Goal: Transaction & Acquisition: Download file/media

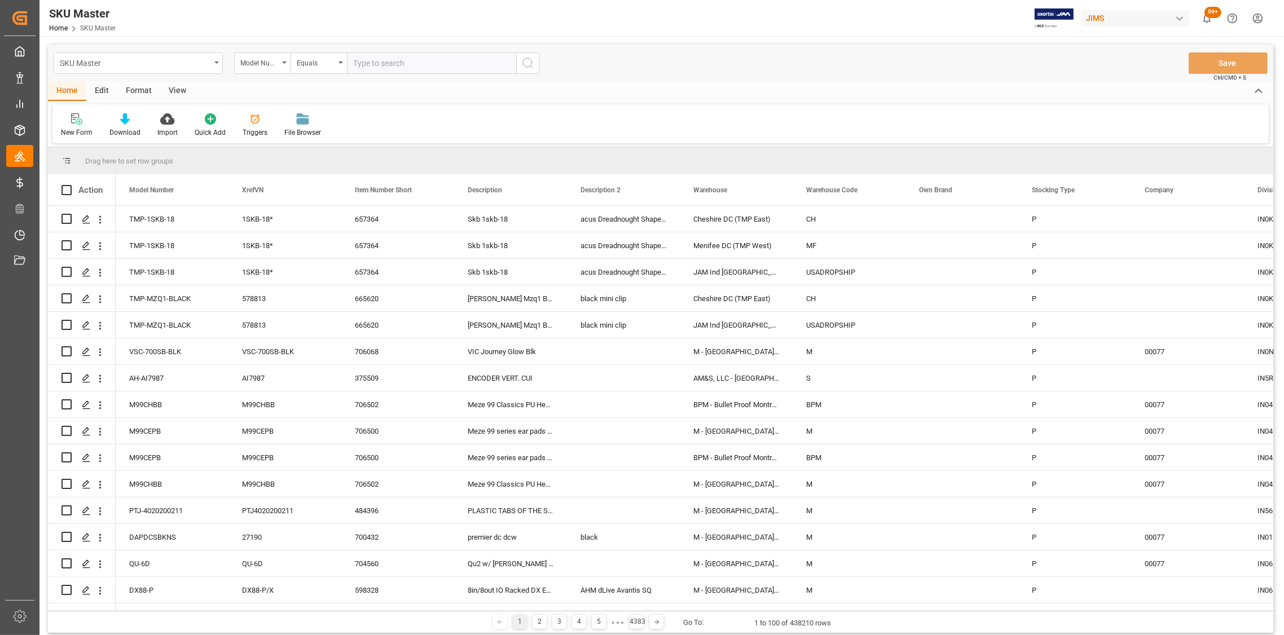
click at [216, 58] on div "SKU Master" at bounding box center [138, 62] width 169 height 21
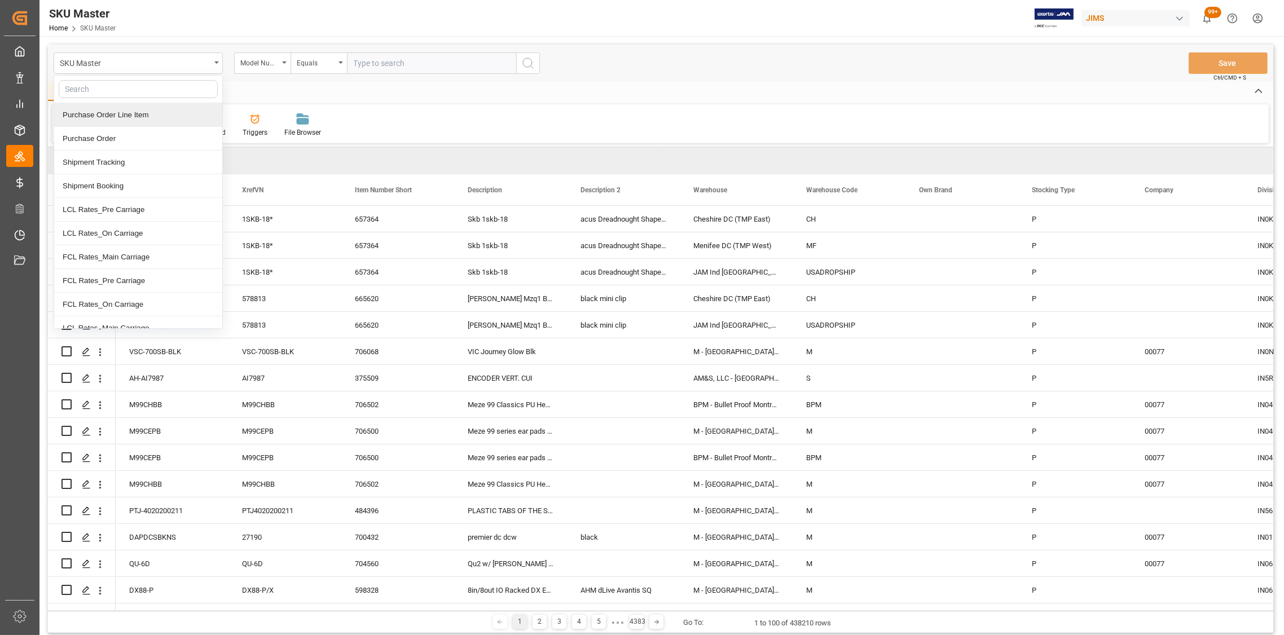
click at [111, 110] on div "Purchase Order Line Item" at bounding box center [138, 115] width 168 height 24
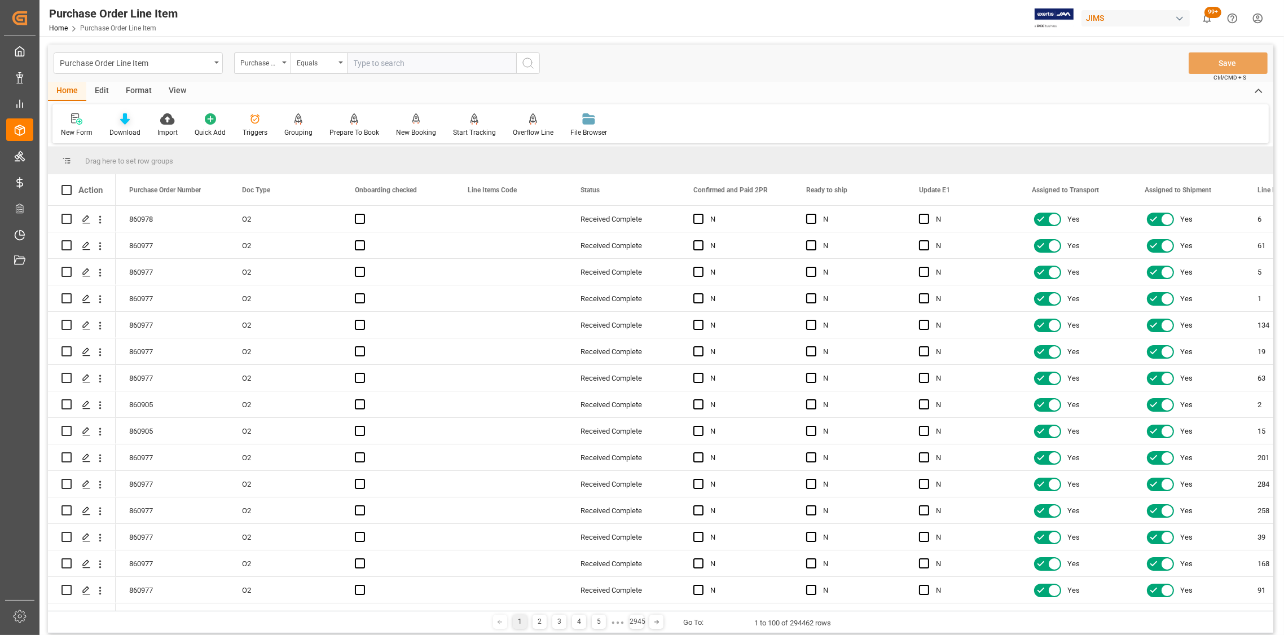
click at [120, 124] on icon at bounding box center [125, 118] width 10 height 11
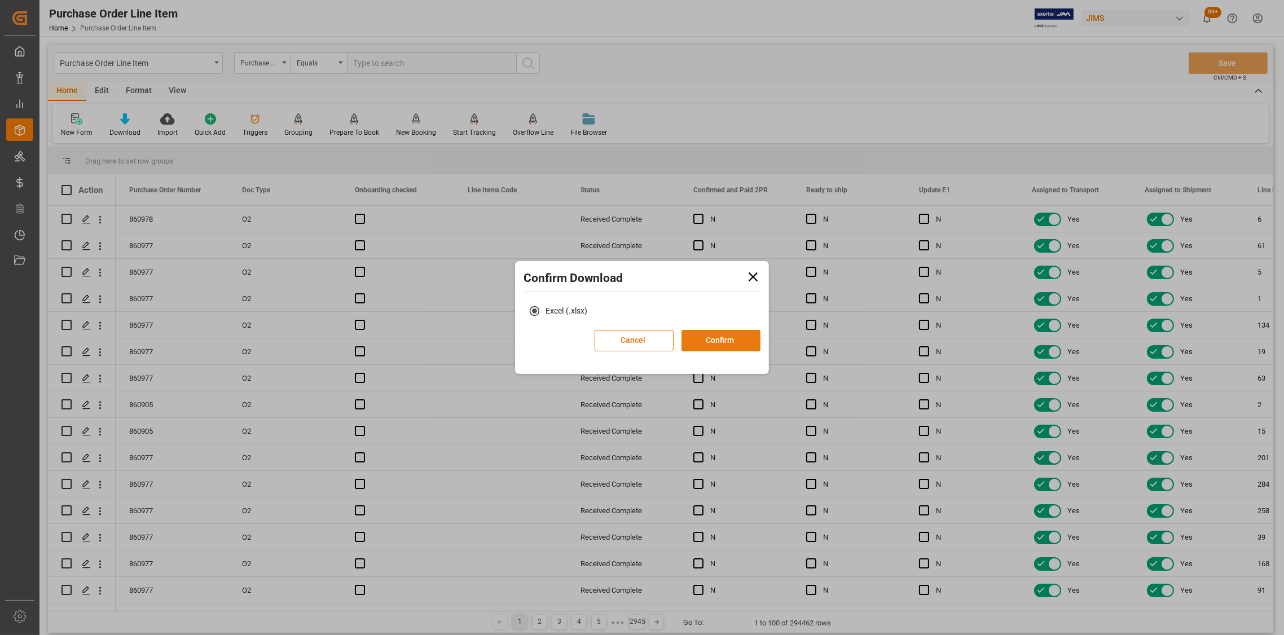
click at [715, 339] on button "Confirm" at bounding box center [721, 340] width 79 height 21
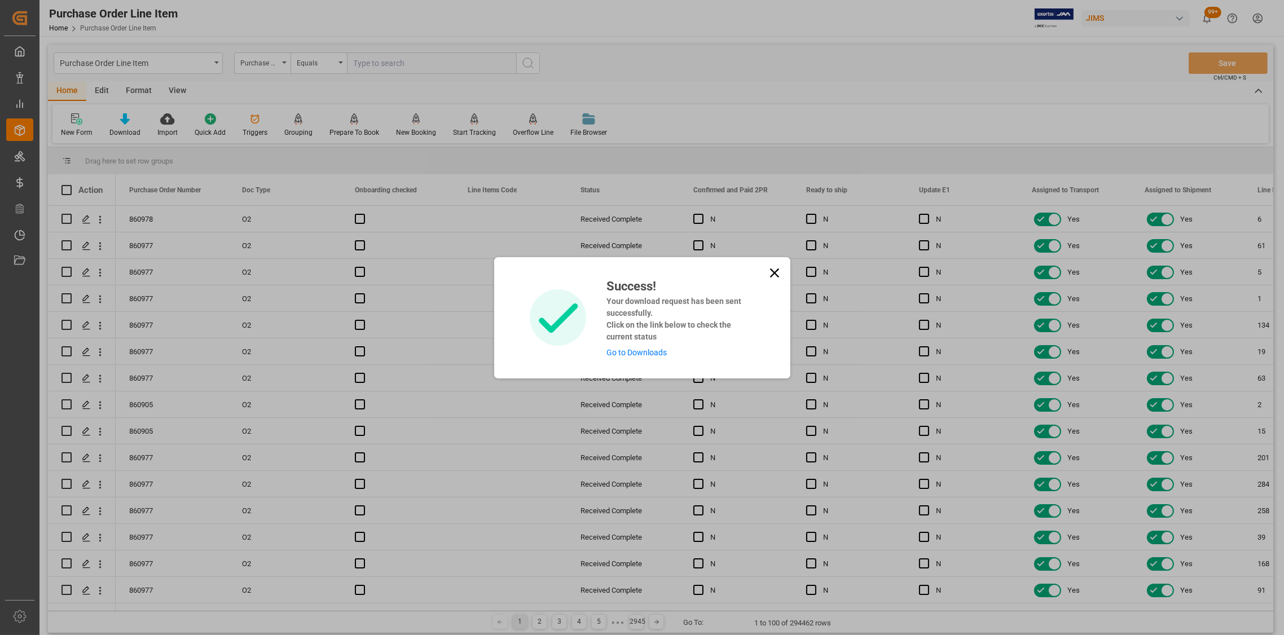
click at [769, 275] on icon at bounding box center [775, 273] width 16 height 16
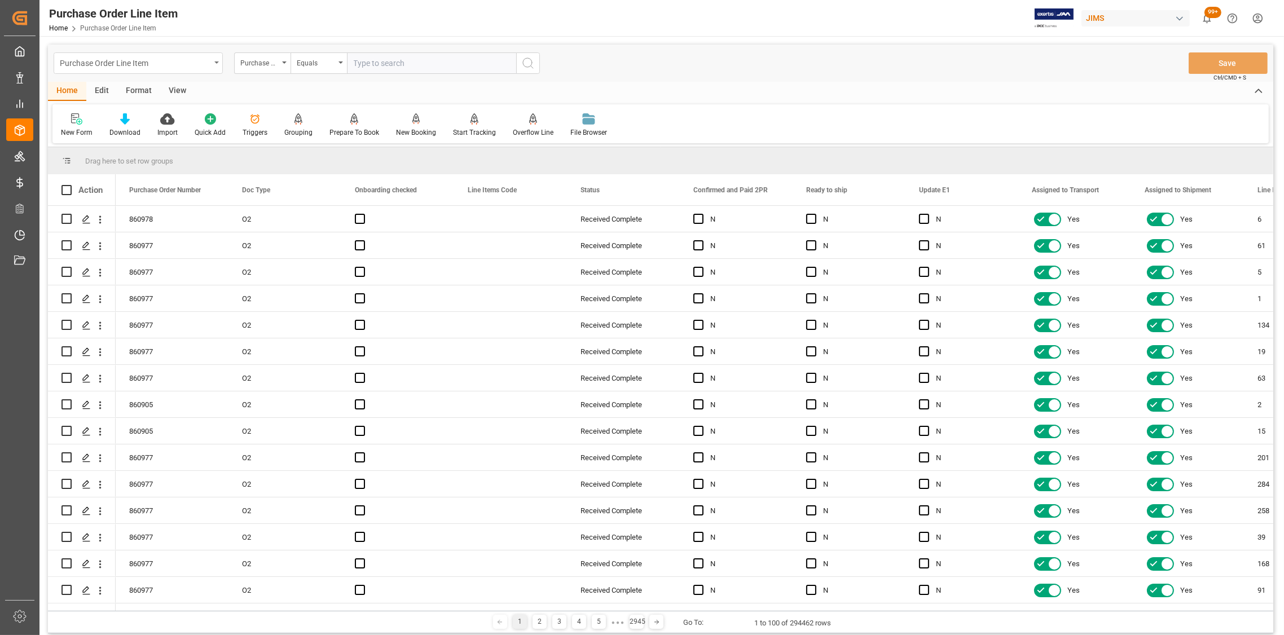
click at [214, 63] on div "Purchase Order Line Item" at bounding box center [138, 62] width 169 height 21
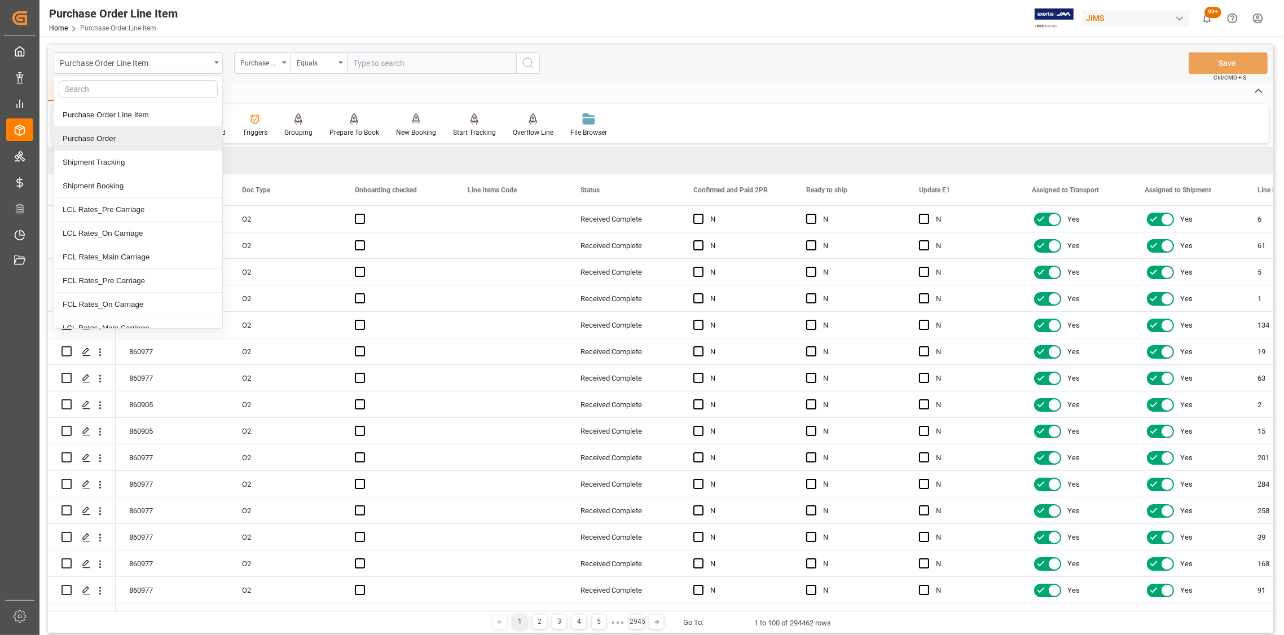
click at [102, 142] on div "Purchase Order" at bounding box center [138, 139] width 168 height 24
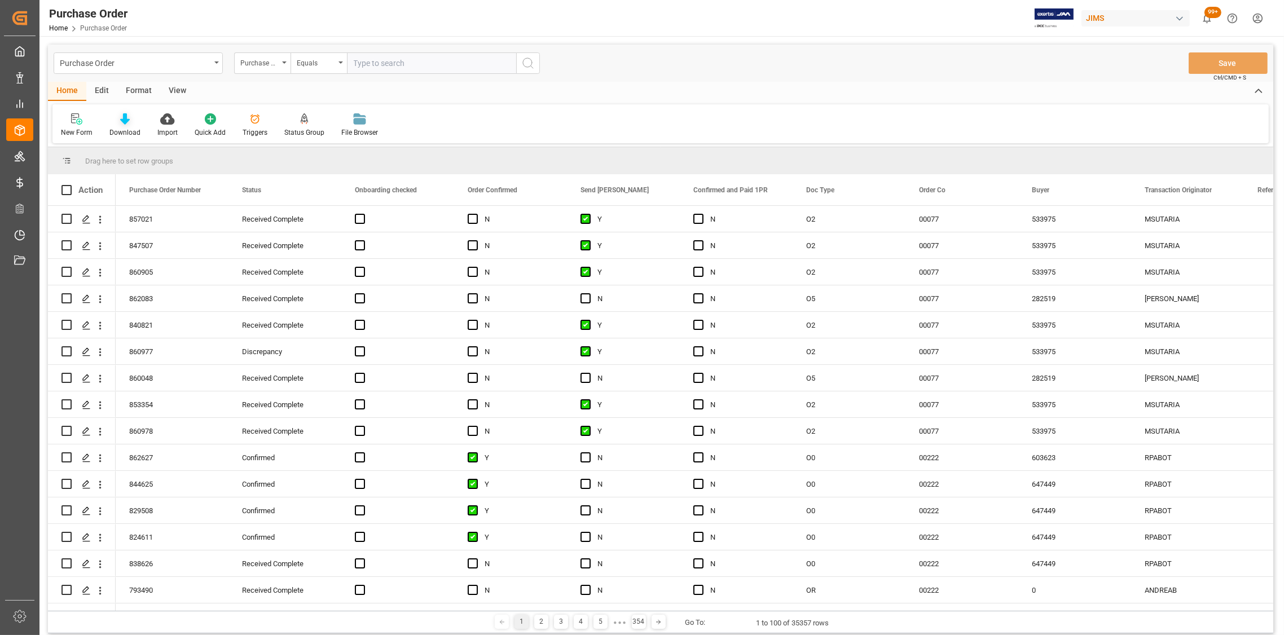
click at [126, 124] on icon at bounding box center [125, 118] width 10 height 11
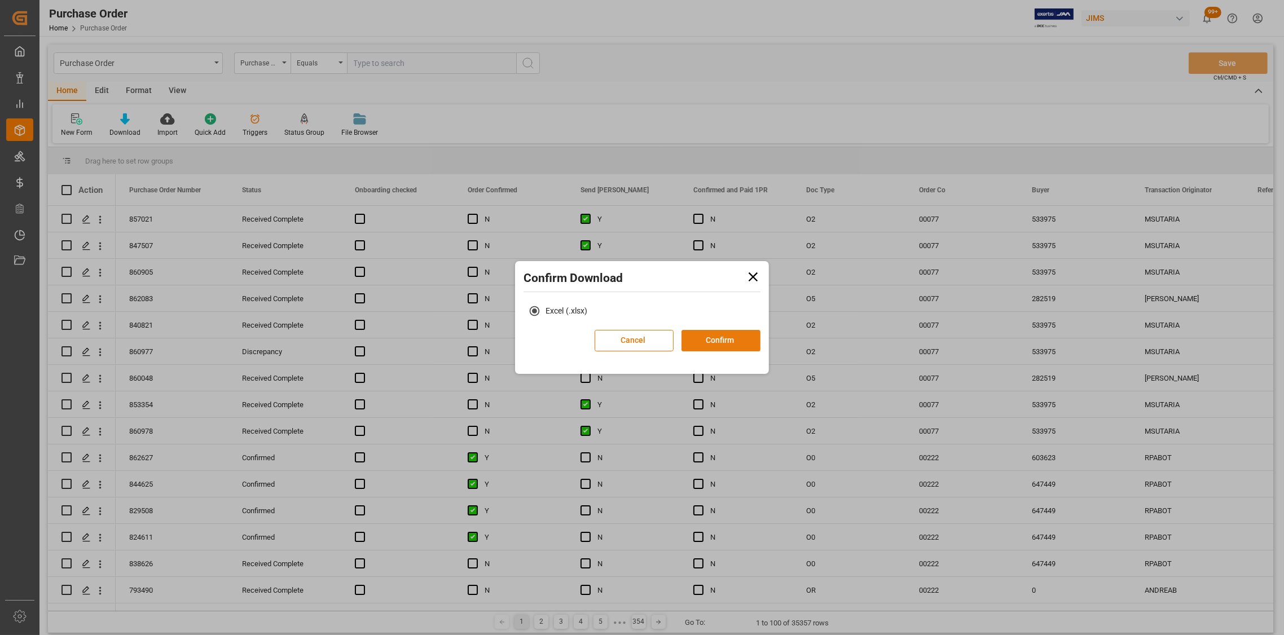
click at [699, 337] on button "Confirm" at bounding box center [721, 340] width 79 height 21
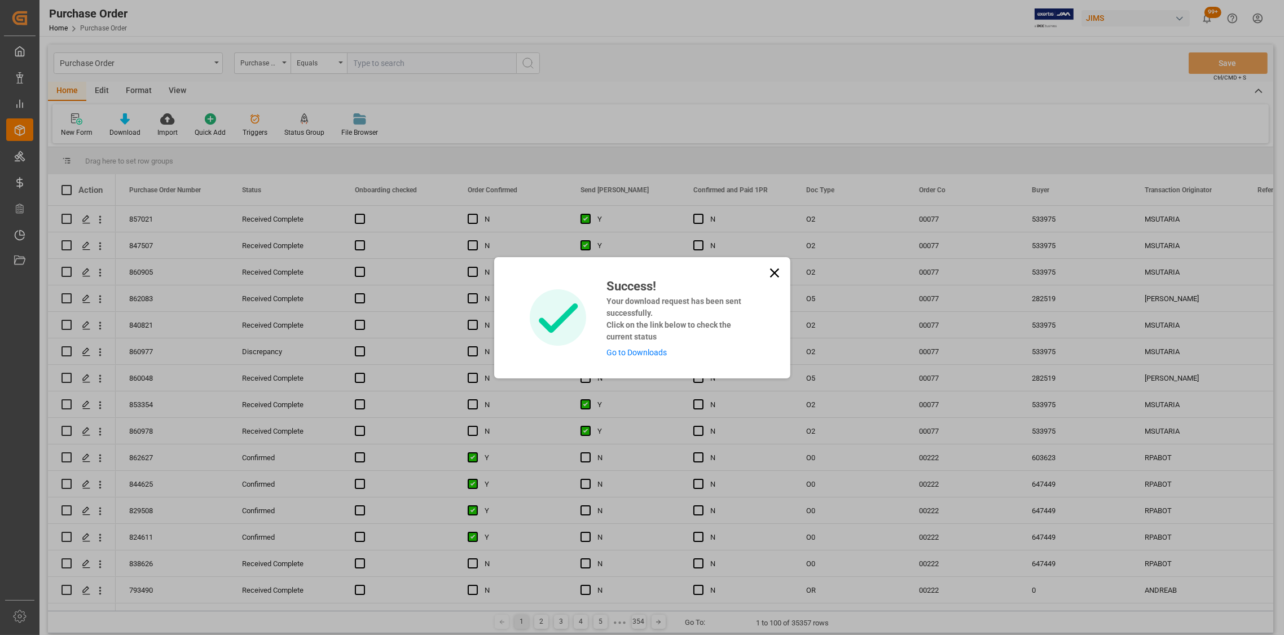
click at [767, 272] on icon at bounding box center [775, 273] width 16 height 16
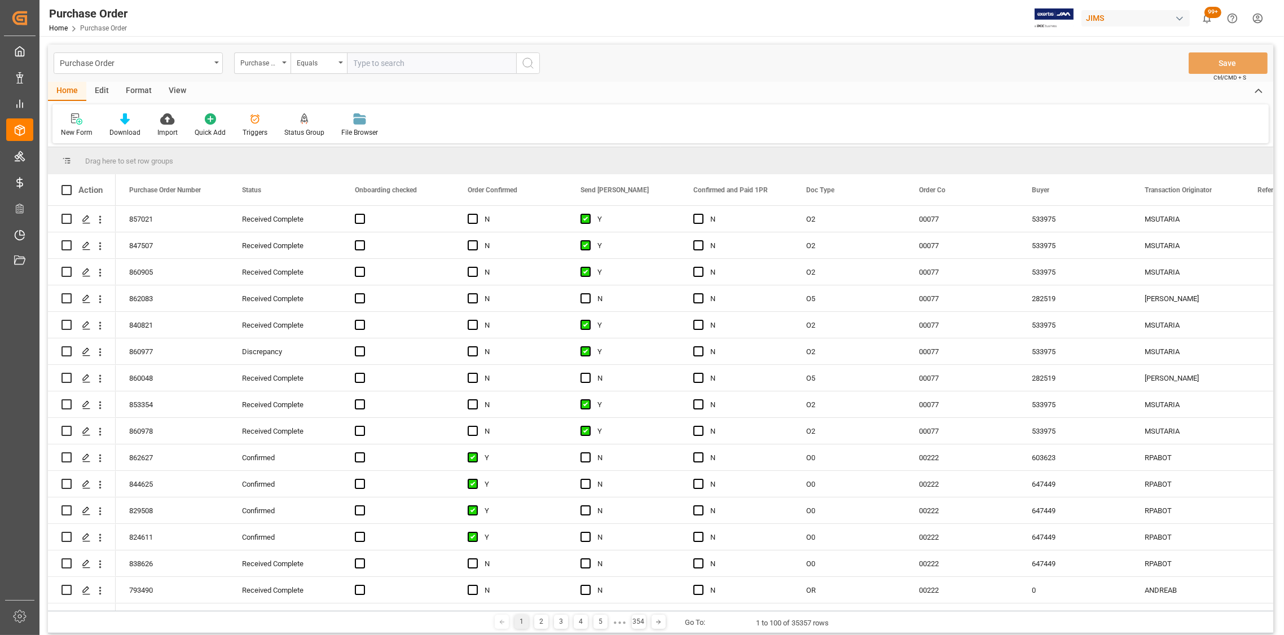
click at [216, 60] on div "Purchase Order" at bounding box center [138, 62] width 169 height 21
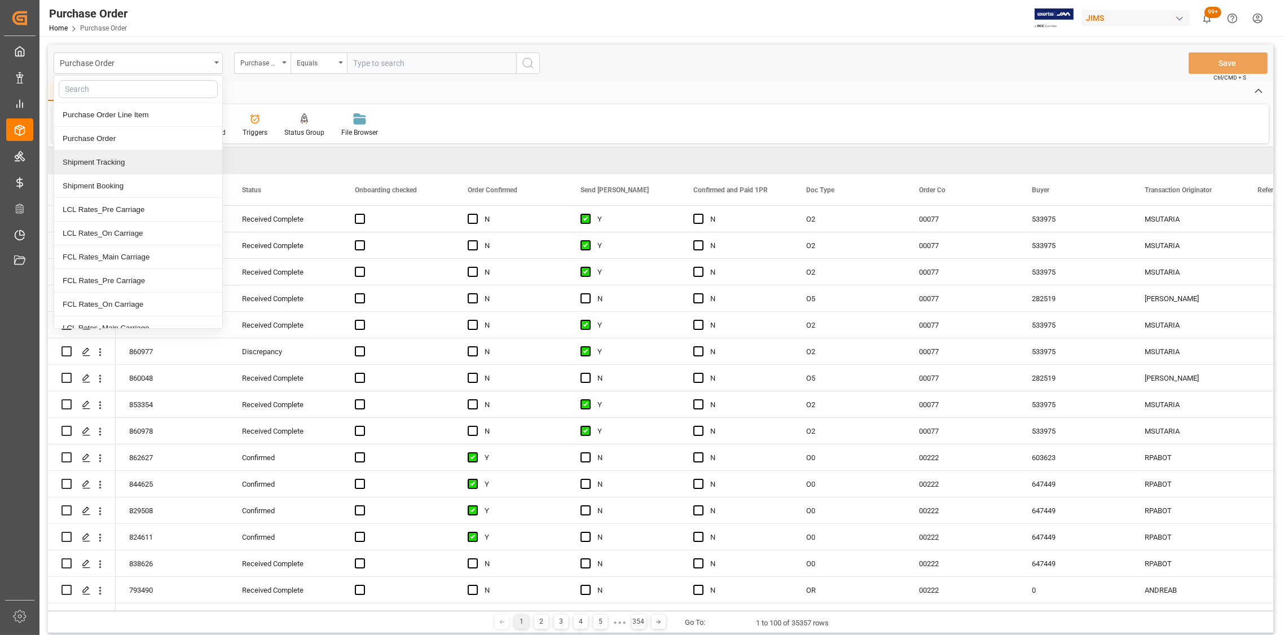
click at [94, 168] on div "Shipment Tracking" at bounding box center [138, 163] width 168 height 24
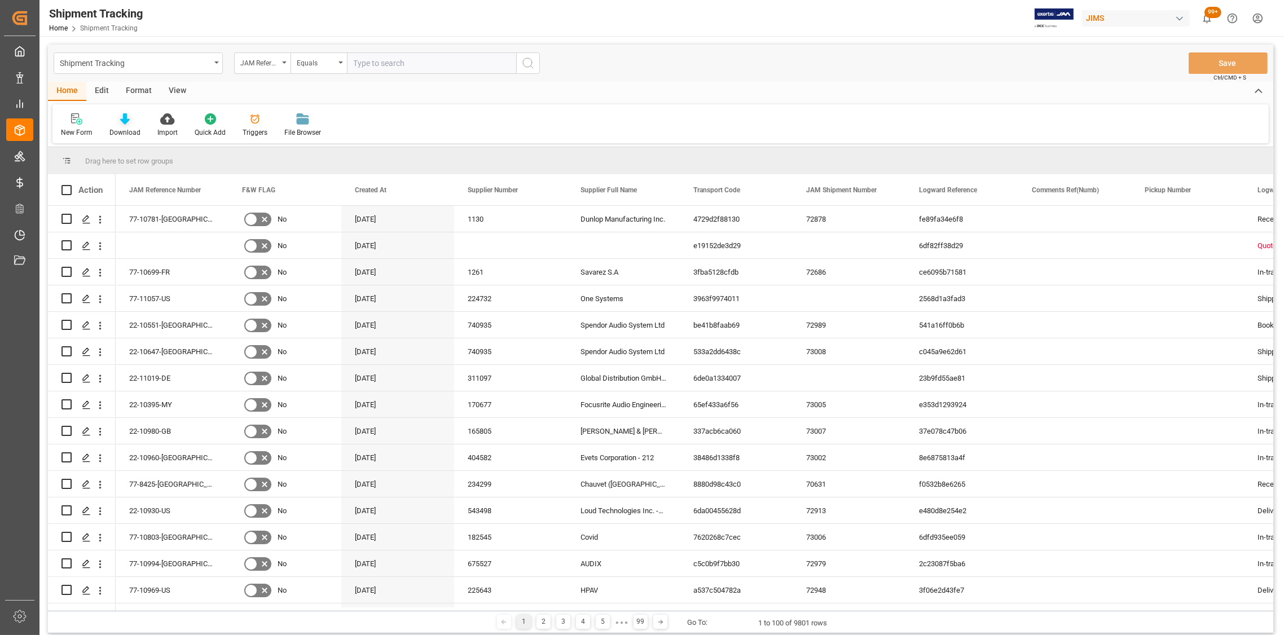
click at [119, 128] on div "Download" at bounding box center [124, 133] width 31 height 10
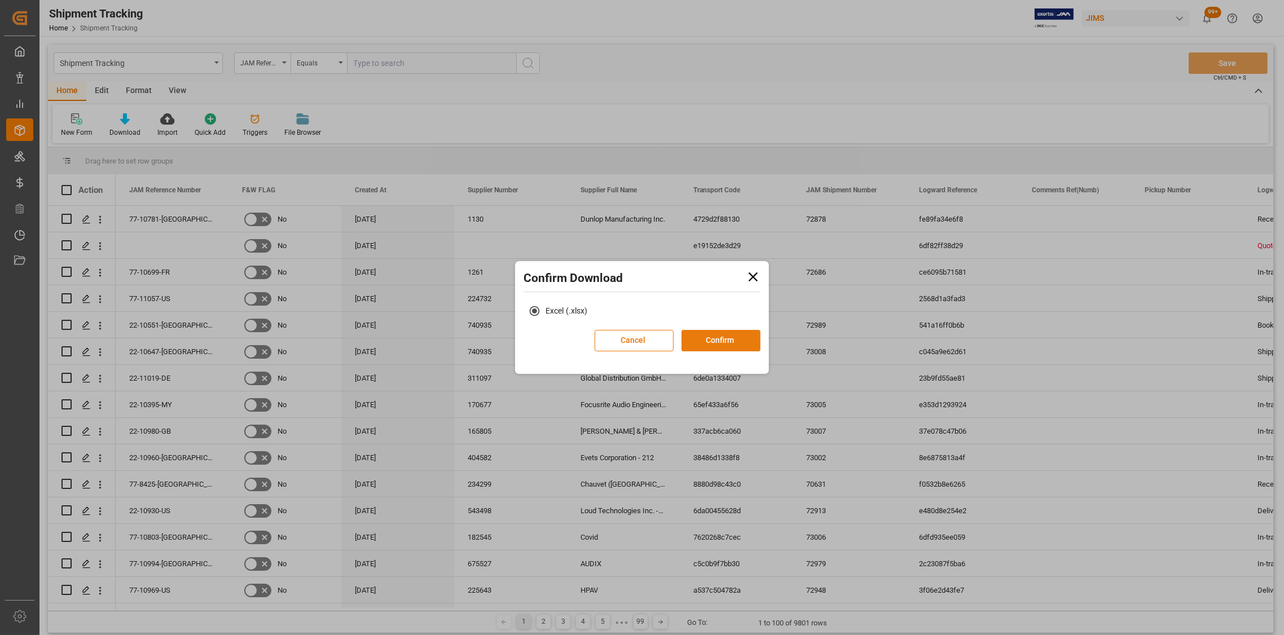
click at [727, 344] on button "Confirm" at bounding box center [721, 340] width 79 height 21
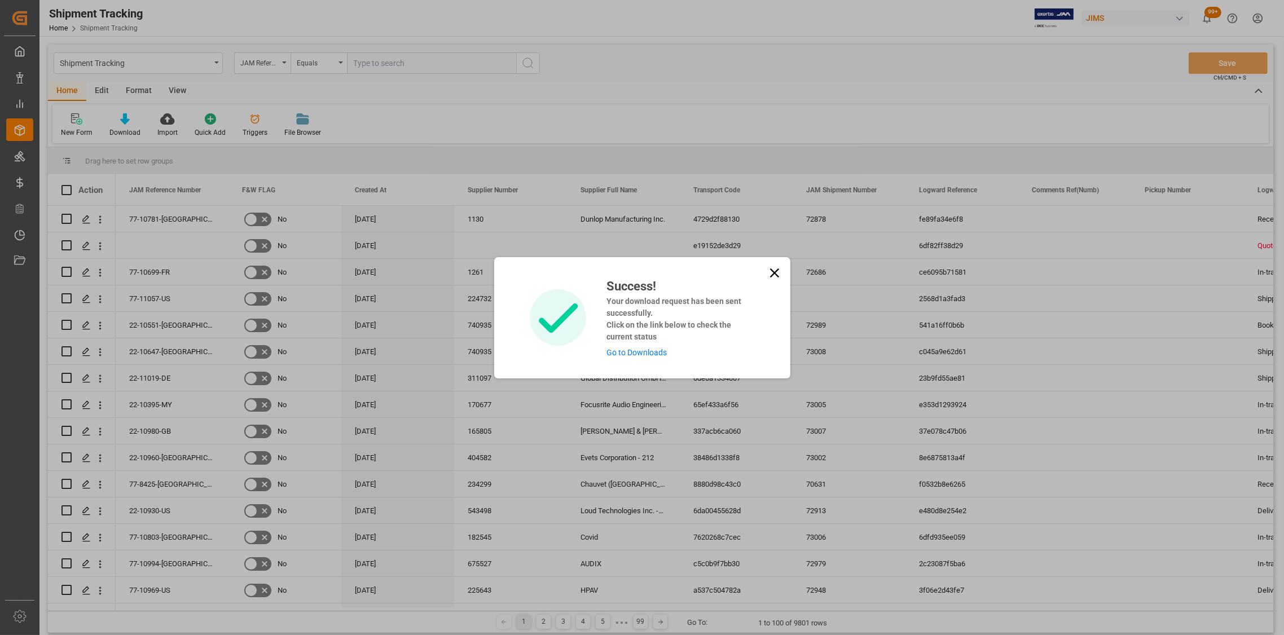
click at [772, 271] on icon at bounding box center [774, 272] width 9 height 9
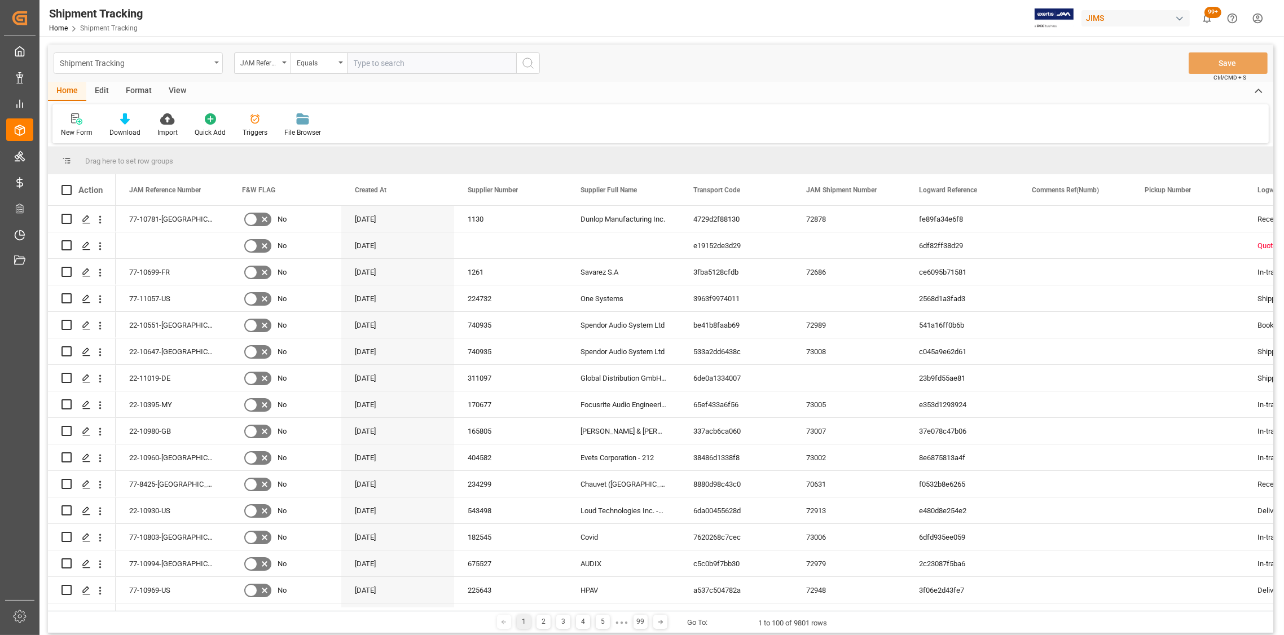
click at [210, 60] on div "Shipment Tracking" at bounding box center [138, 62] width 169 height 21
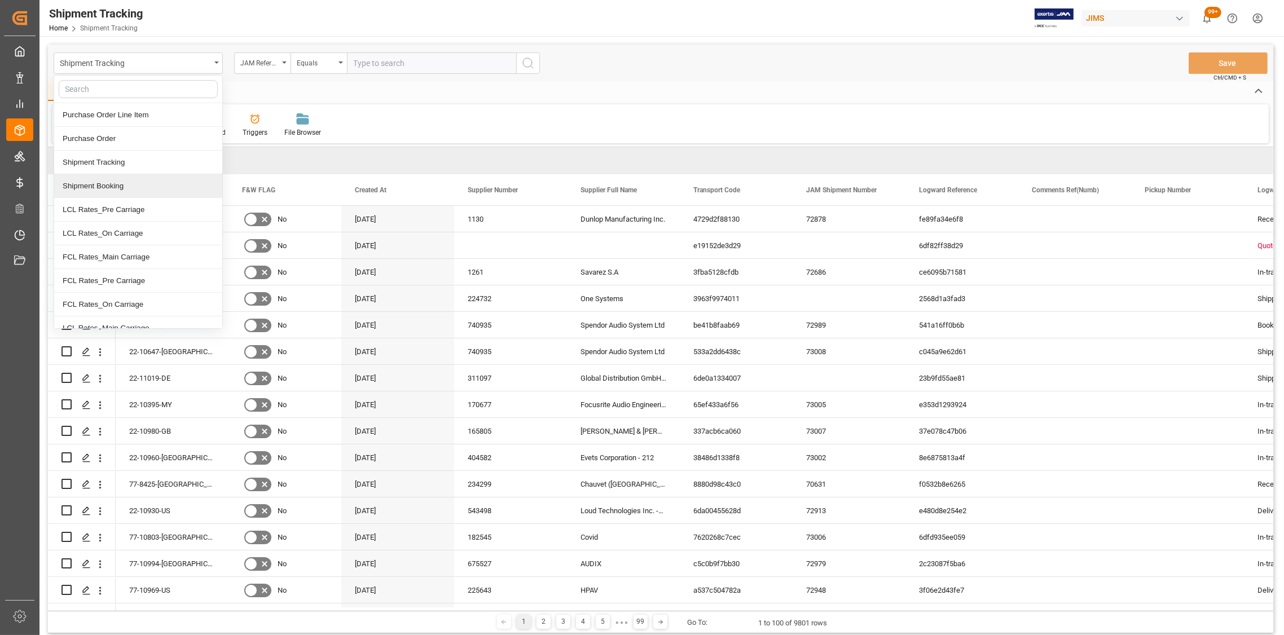
click at [106, 191] on div "Shipment Booking" at bounding box center [138, 186] width 168 height 24
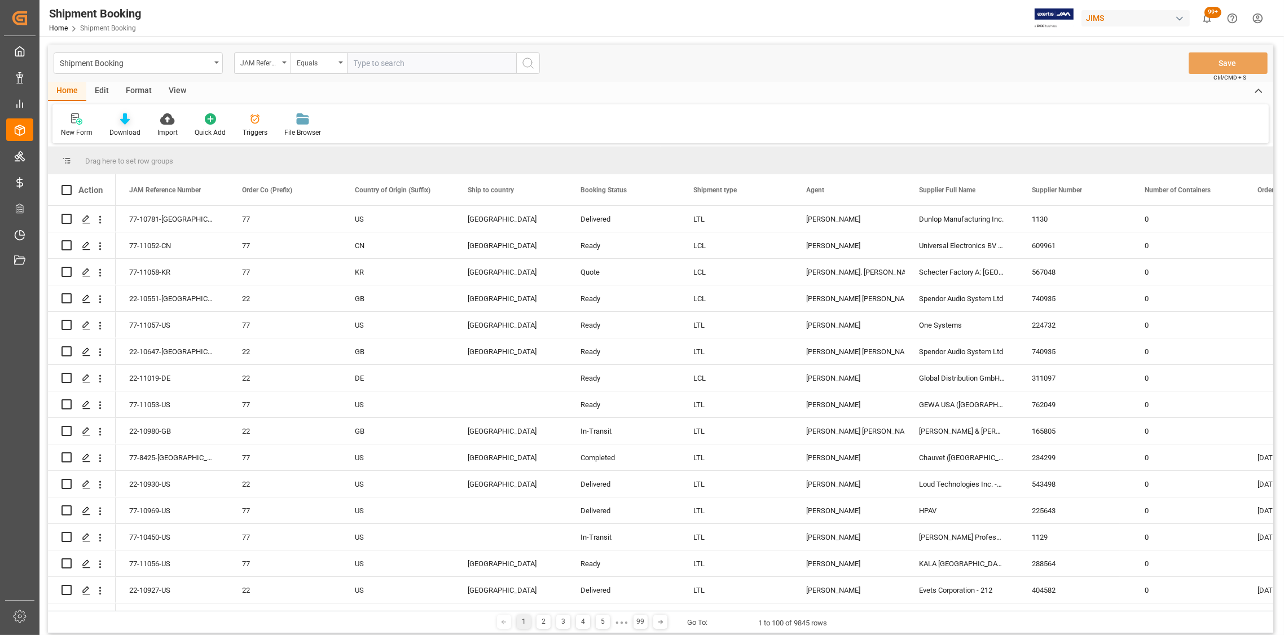
click at [124, 124] on icon at bounding box center [125, 118] width 10 height 11
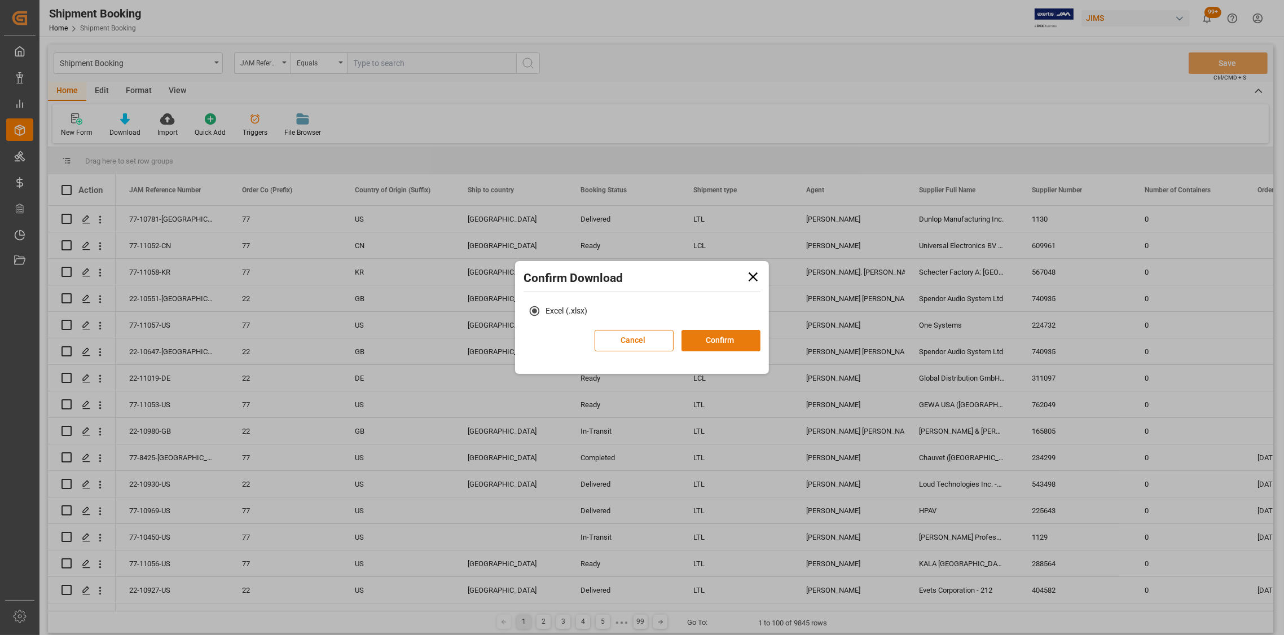
click at [710, 339] on button "Confirm" at bounding box center [721, 340] width 79 height 21
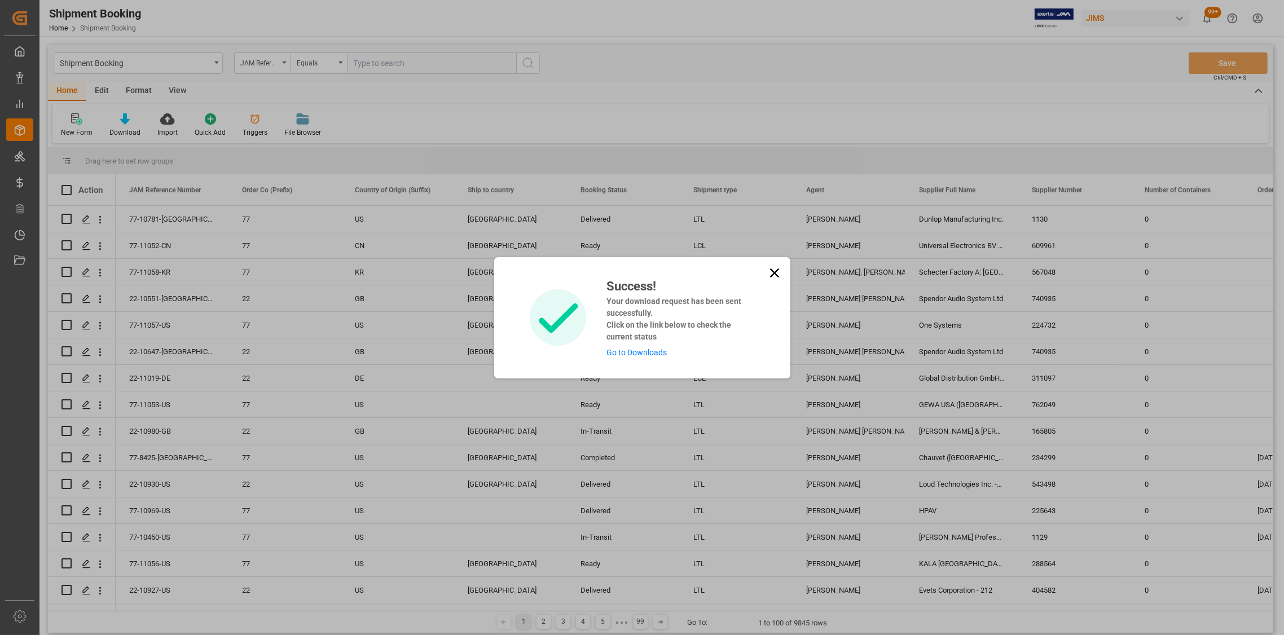
click at [638, 353] on link "Go to Downloads" at bounding box center [637, 352] width 60 height 9
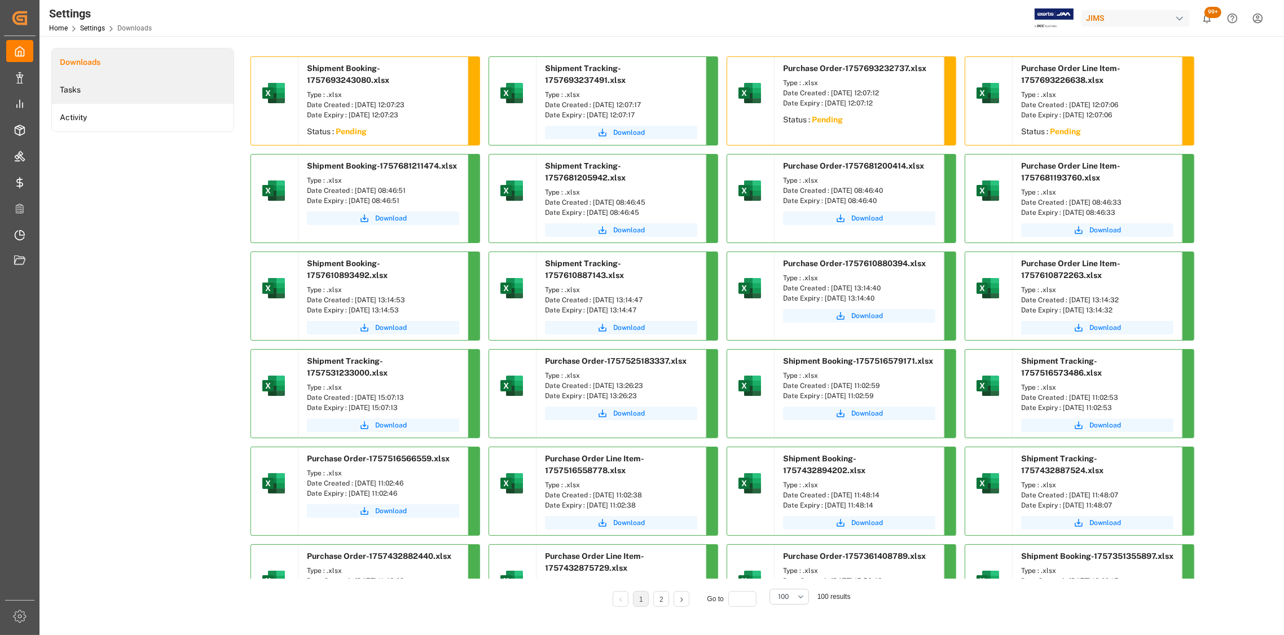
click at [70, 94] on li "Tasks" at bounding box center [143, 90] width 182 height 28
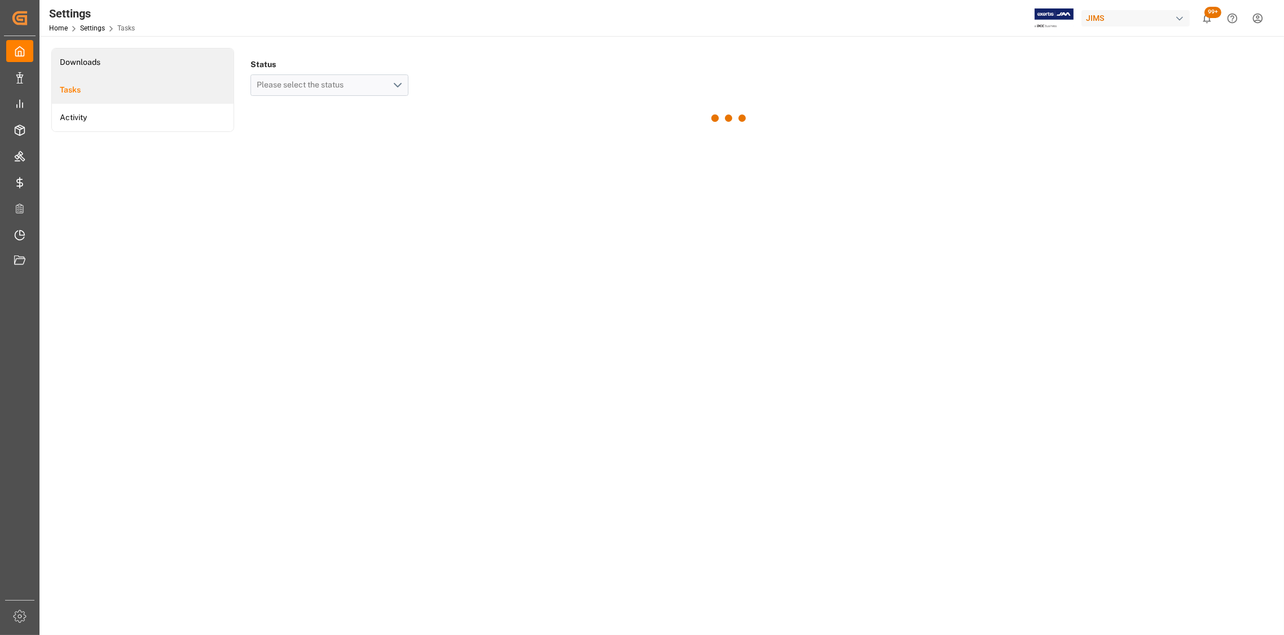
click at [86, 60] on li "Downloads" at bounding box center [143, 63] width 182 height 28
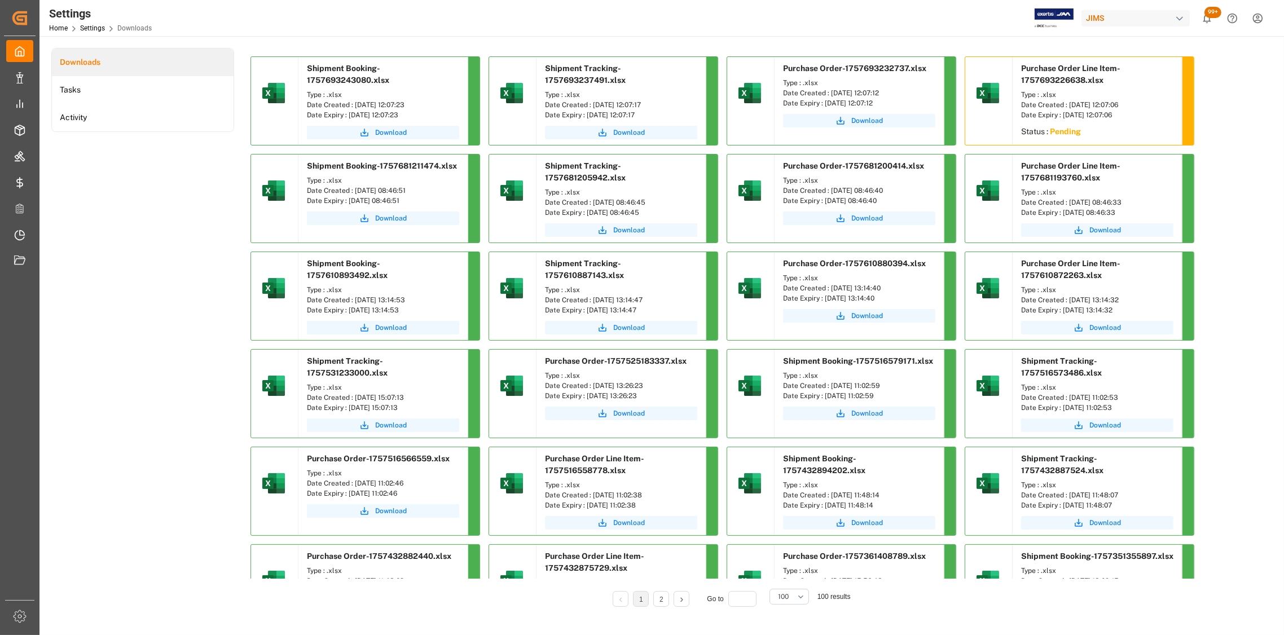
click at [104, 62] on li "Downloads" at bounding box center [143, 63] width 182 height 28
click at [91, 87] on li "Tasks" at bounding box center [143, 90] width 182 height 28
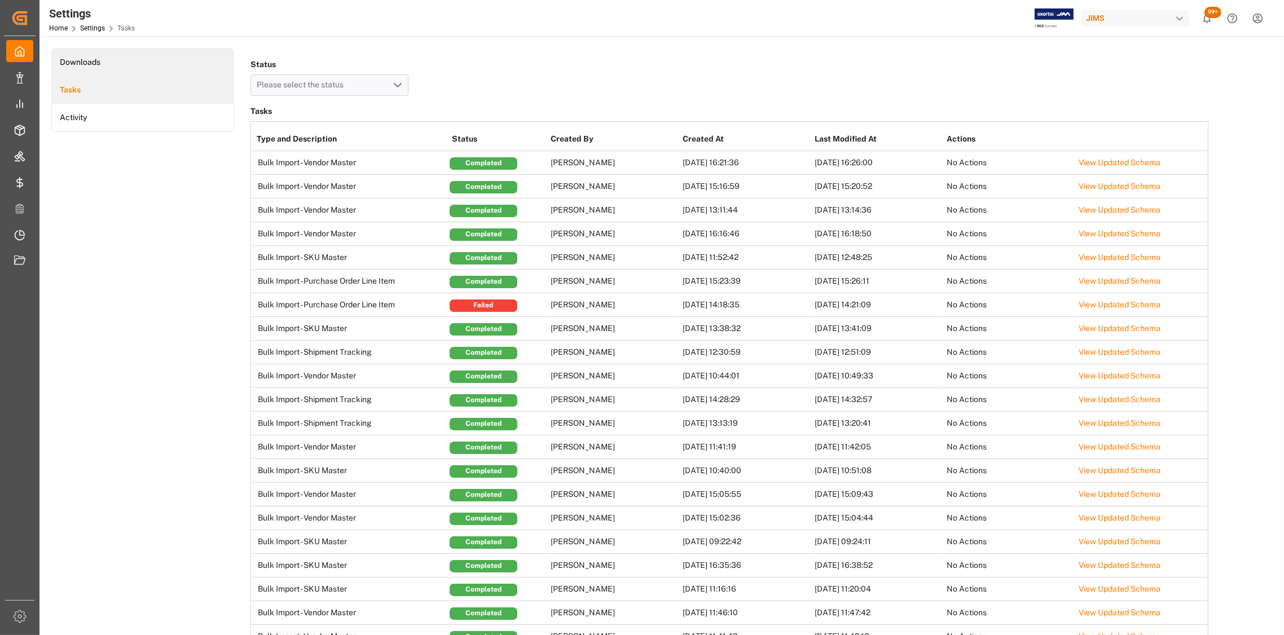
click at [104, 64] on li "Downloads" at bounding box center [143, 63] width 182 height 28
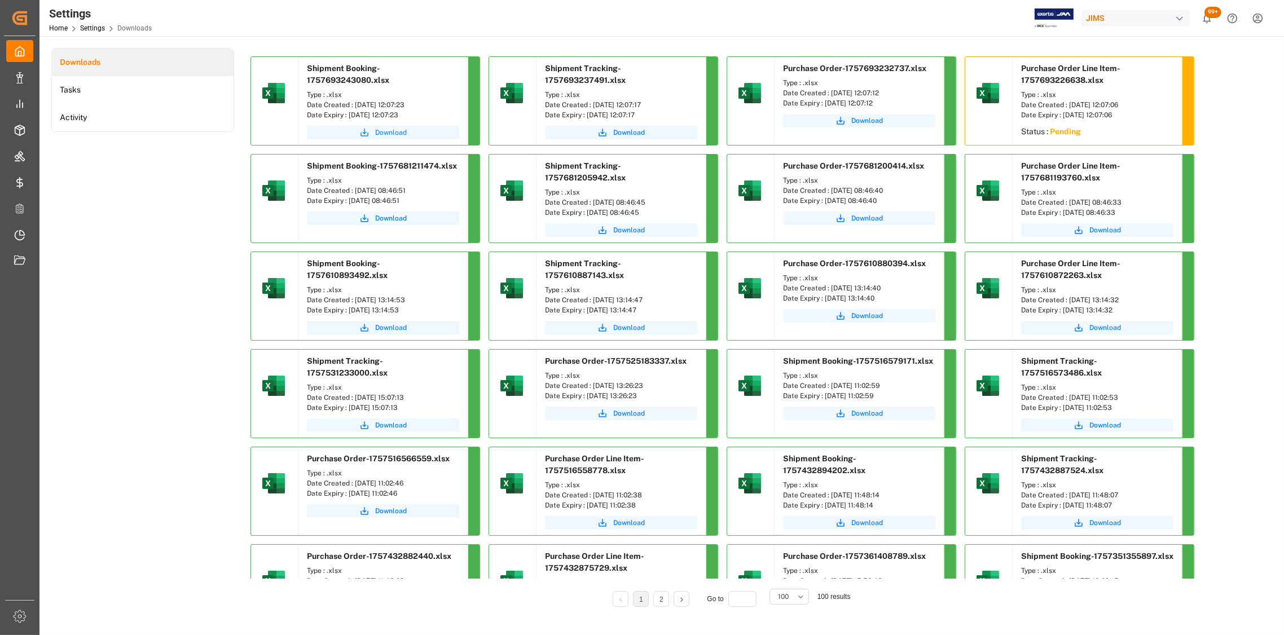
click at [392, 135] on span "Download" at bounding box center [391, 133] width 32 height 10
click at [620, 134] on span "Download" at bounding box center [629, 133] width 32 height 10
click at [858, 122] on span "Download" at bounding box center [867, 121] width 32 height 10
click at [93, 93] on li "Tasks" at bounding box center [143, 90] width 182 height 28
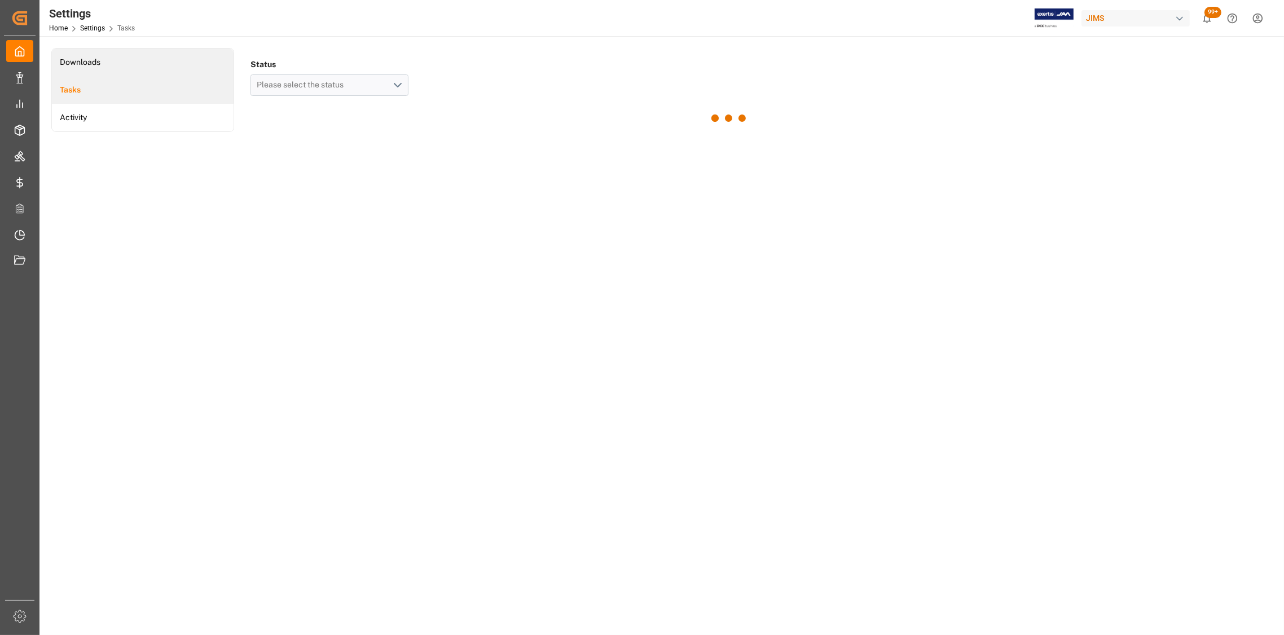
click at [115, 62] on li "Downloads" at bounding box center [143, 63] width 182 height 28
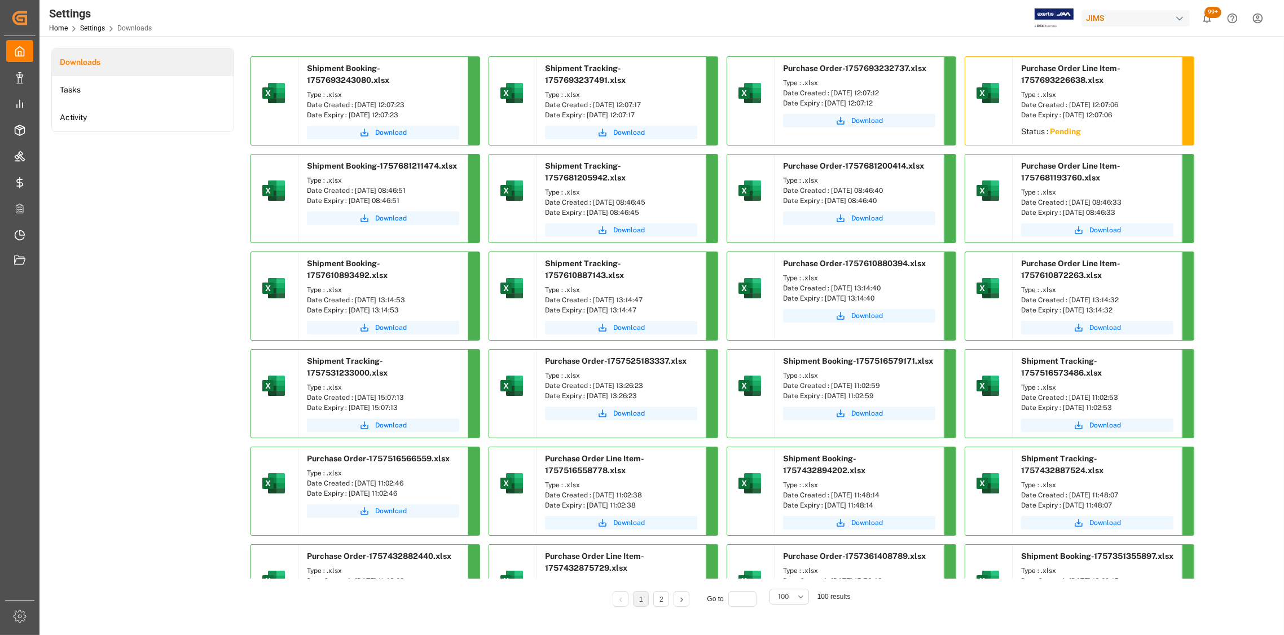
drag, startPoint x: 422, startPoint y: 103, endPoint x: 353, endPoint y: 106, distance: 69.4
click at [353, 106] on div "Date Created : [DATE] 12:07:23" at bounding box center [383, 105] width 152 height 10
copy div "[DATE] 12:07:23"
drag, startPoint x: 660, startPoint y: 104, endPoint x: 591, endPoint y: 104, distance: 68.8
click at [591, 104] on div "Date Created : [DATE] 12:07:17" at bounding box center [621, 105] width 152 height 10
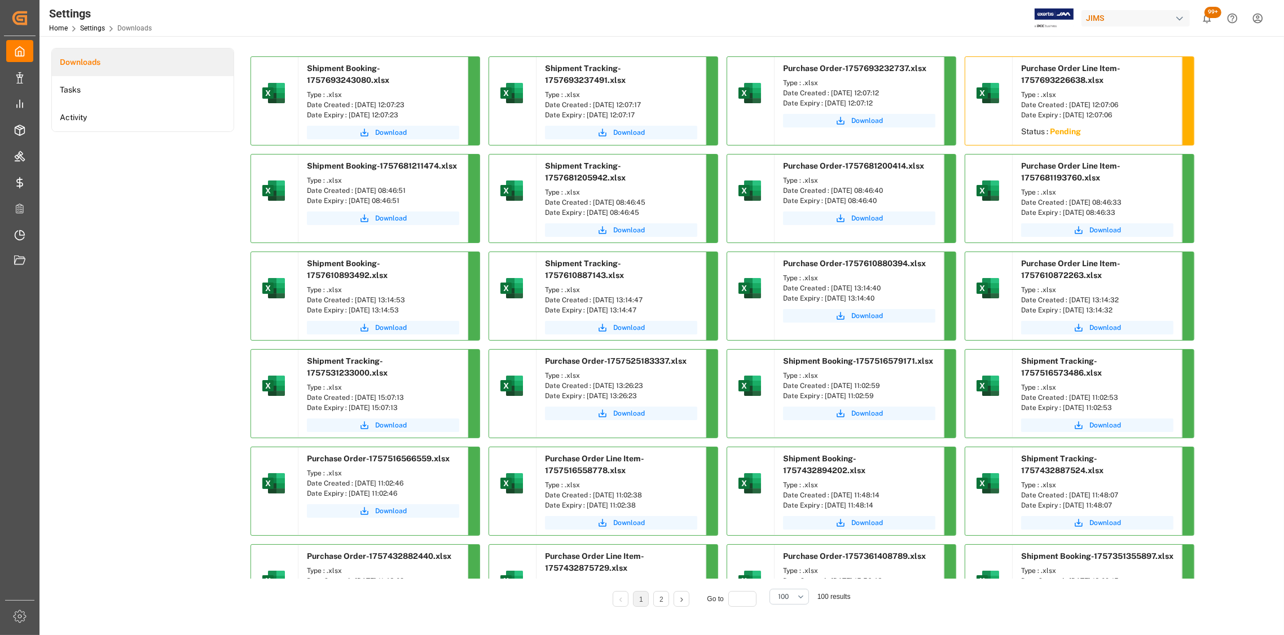
copy div "[DATE] 12:07:17"
drag, startPoint x: 895, startPoint y: 93, endPoint x: 829, endPoint y: 95, distance: 66.1
click at [829, 95] on div "Date Created : [DATE] 12:07:12" at bounding box center [859, 93] width 152 height 10
copy div "[DATE] 12:07:12"
click at [64, 90] on li "Tasks" at bounding box center [143, 90] width 182 height 28
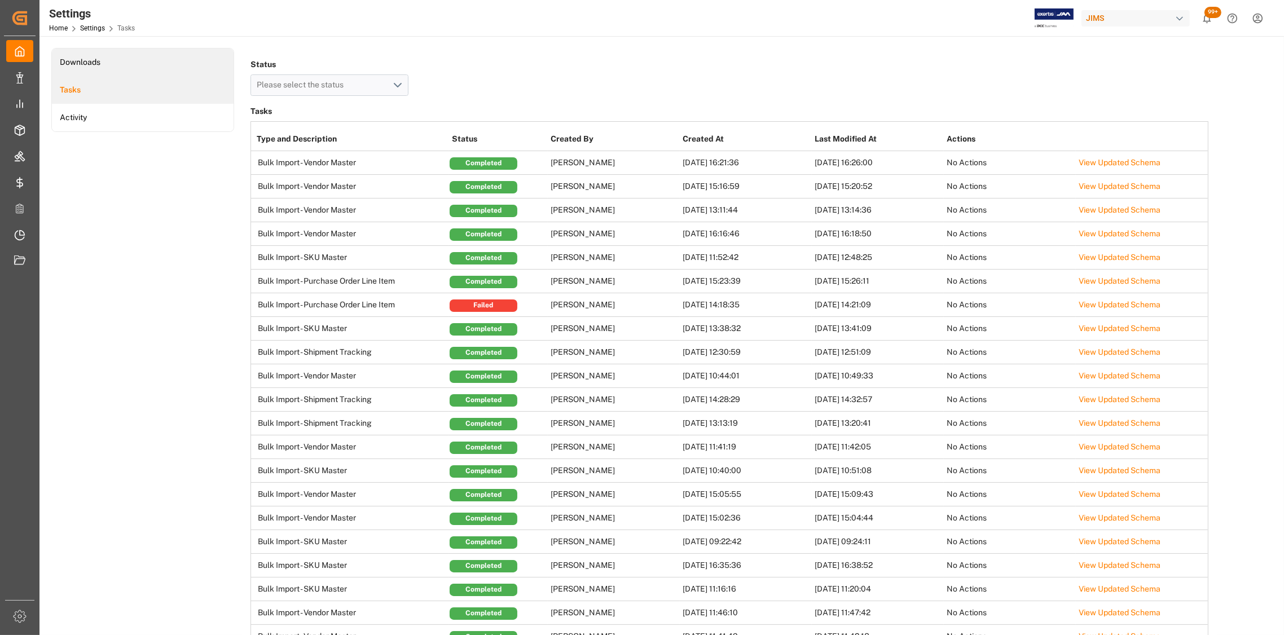
click at [97, 63] on li "Downloads" at bounding box center [143, 63] width 182 height 28
